Goal: Navigation & Orientation: Understand site structure

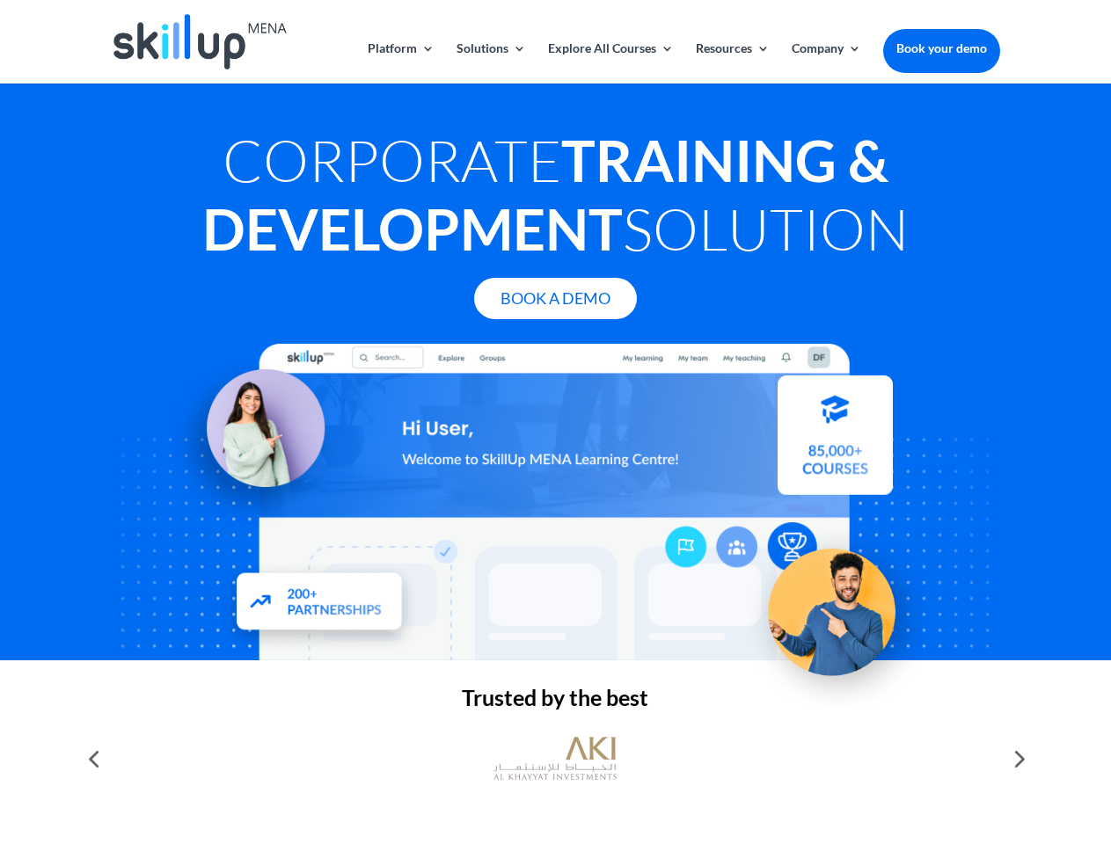
click at [555, 422] on div at bounding box center [555, 502] width 888 height 317
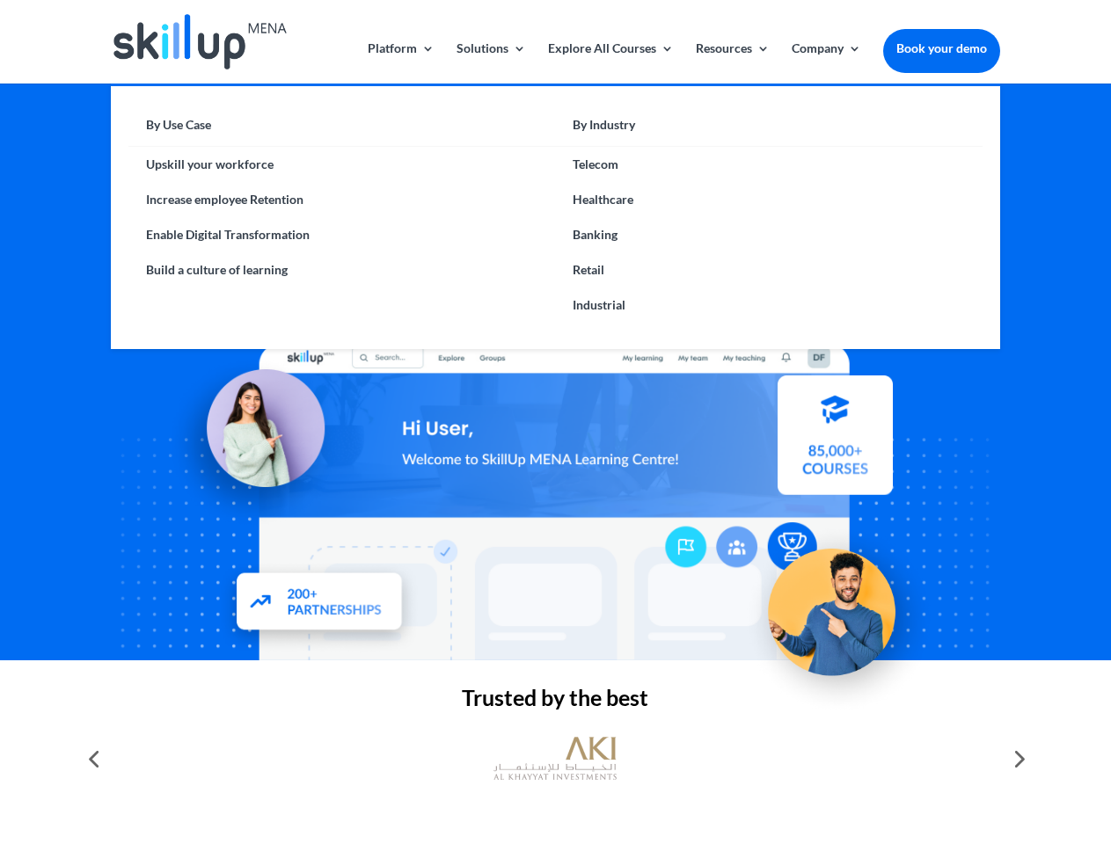
click at [490, 62] on link "Solutions" at bounding box center [490, 62] width 69 height 41
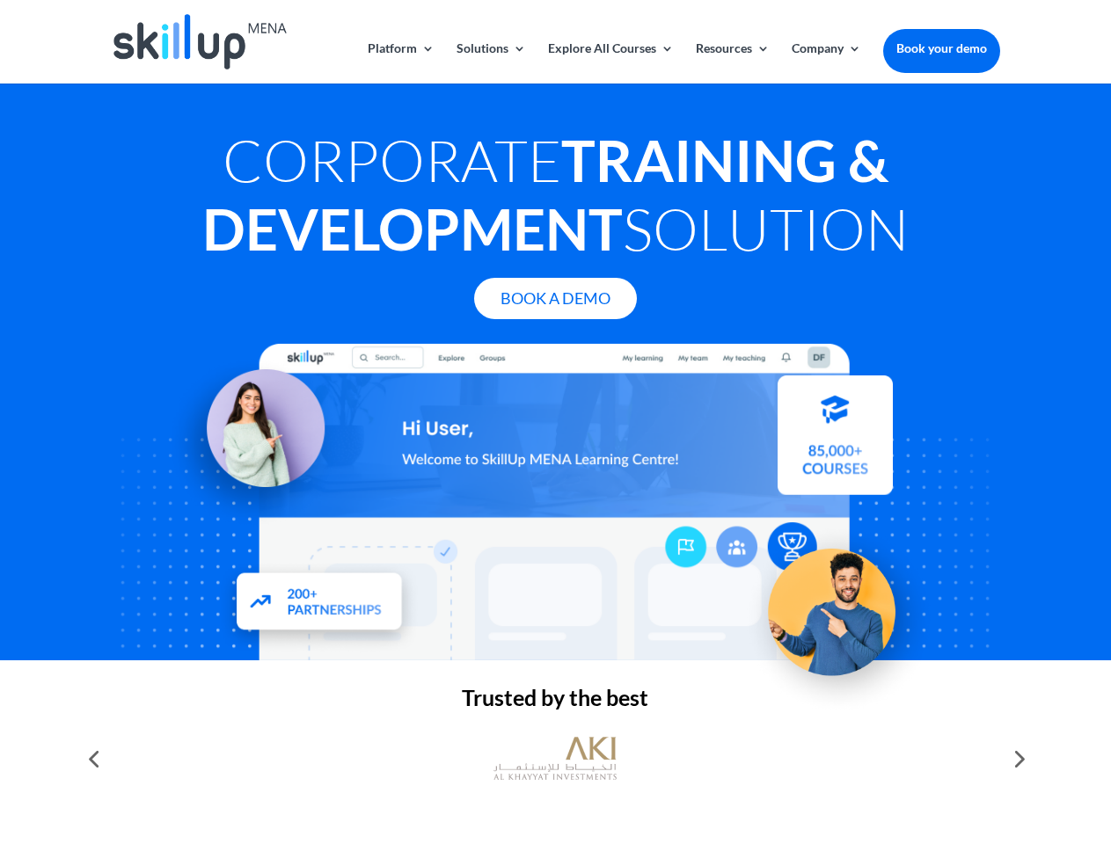
click at [609, 62] on link "Explore All Courses" at bounding box center [611, 62] width 126 height 41
click at [731, 62] on link "Resources" at bounding box center [733, 62] width 74 height 41
click at [826, 62] on link "Company" at bounding box center [825, 62] width 69 height 41
click at [555, 759] on img at bounding box center [554, 759] width 123 height 62
